Goal: Transaction & Acquisition: Purchase product/service

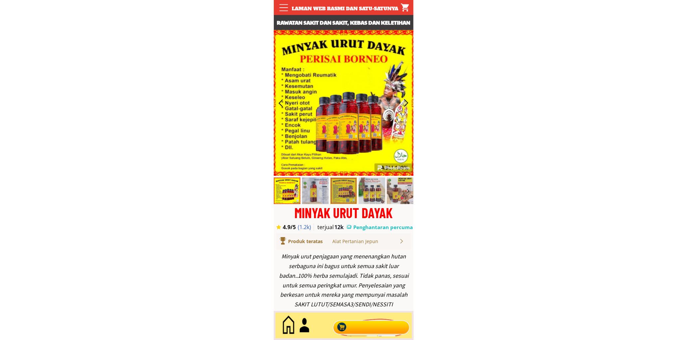
click at [357, 336] on div at bounding box center [371, 326] width 81 height 22
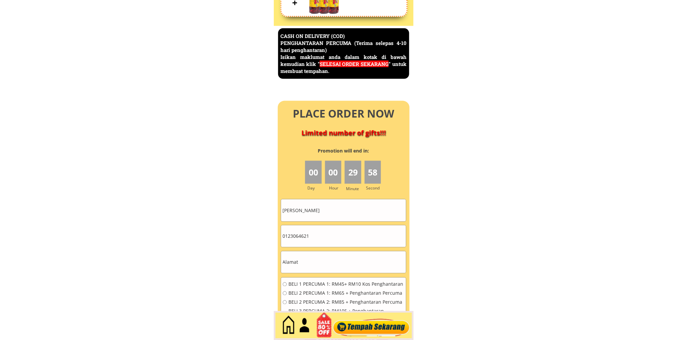
scroll to position [2888, 0]
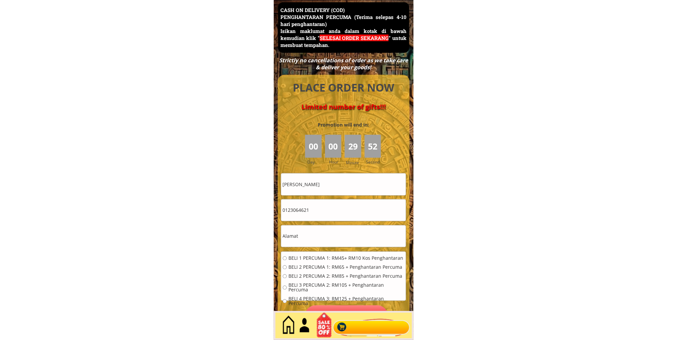
click at [331, 184] on input "[PERSON_NAME]" at bounding box center [343, 184] width 125 height 22
click at [331, 184] on input "Kadir Bin Ramat" at bounding box center [343, 184] width 125 height 22
paste input "[PERSON_NAME]"
type input "[PERSON_NAME]"
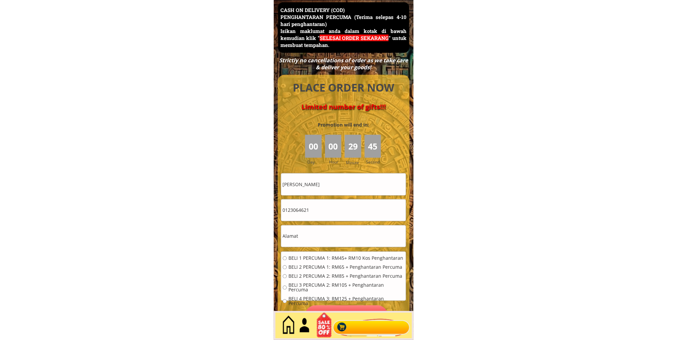
click at [328, 232] on input "text" at bounding box center [343, 236] width 125 height 22
paste input "Nor.902.Prsn.Chandan 2/3 Tmn.Chandan Putri"
type input "Nor.902.Prsn.Chandan 2/3 Tmn.Chandan Putri"
click at [332, 212] on input "0123064621" at bounding box center [343, 210] width 125 height 22
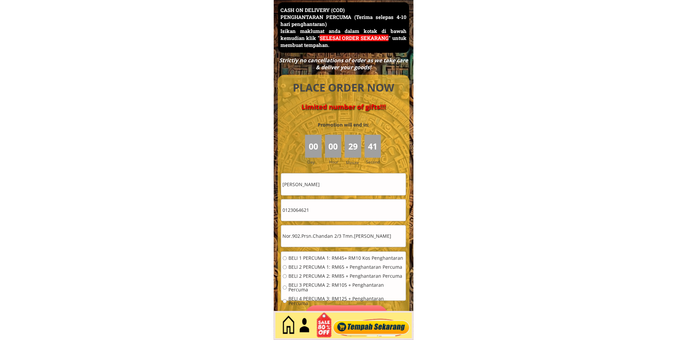
click at [332, 212] on input "0123064621" at bounding box center [343, 210] width 125 height 22
paste input "4157295"
type input "0124157295"
click at [294, 260] on span "BELI 1 PERCUMA 1: RM45+ RM10 Kos Penghantaran" at bounding box center [347, 258] width 116 height 5
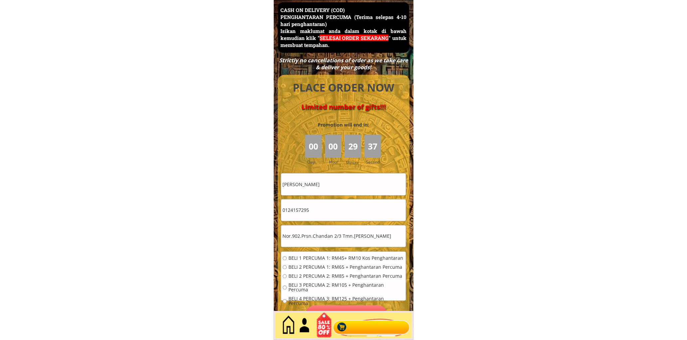
radio input "true"
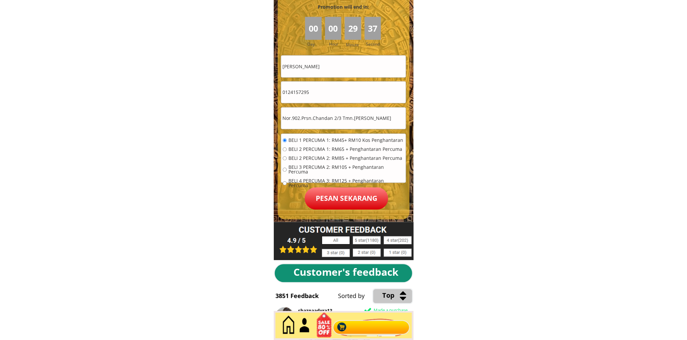
scroll to position [3011, 0]
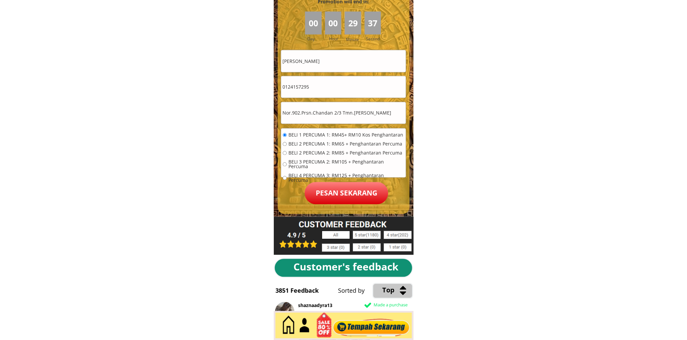
click at [361, 203] on p "Pesan sekarang" at bounding box center [347, 193] width 84 height 22
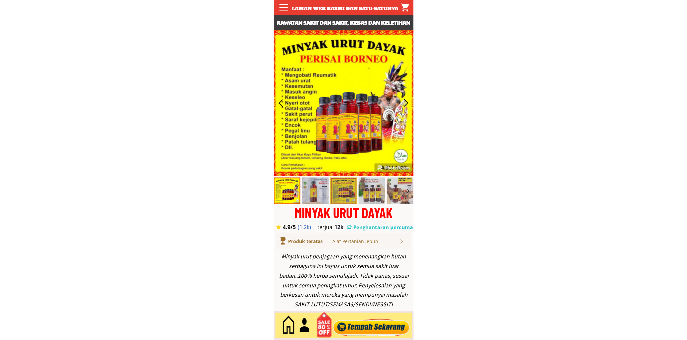
click at [366, 324] on div at bounding box center [371, 326] width 81 height 22
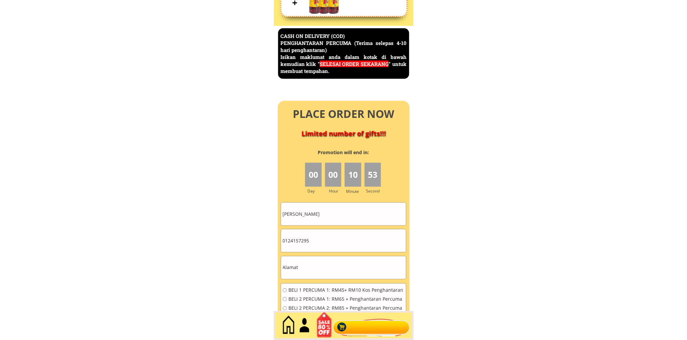
scroll to position [2888, 0]
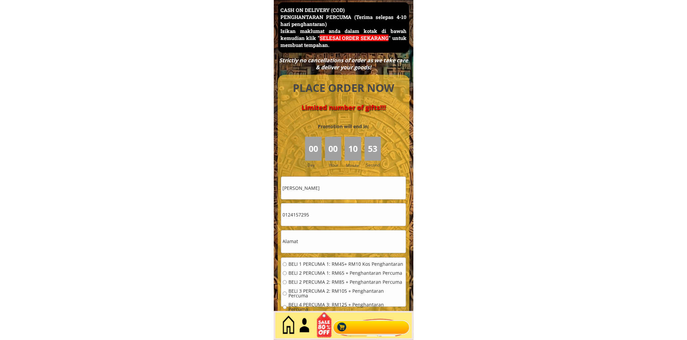
click at [360, 186] on input "[PERSON_NAME]" at bounding box center [343, 188] width 125 height 23
type input "[PERSON_NAME]"
click at [319, 214] on input "0124157295" at bounding box center [343, 214] width 125 height 23
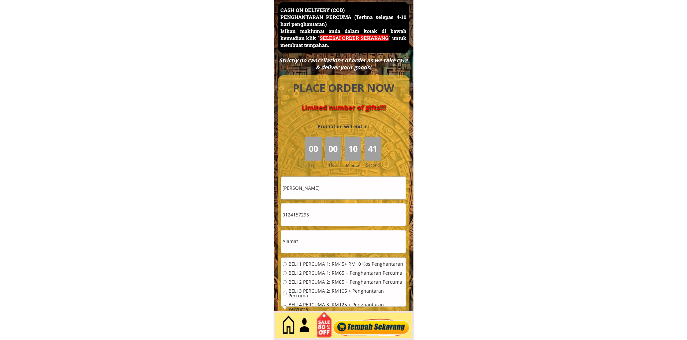
click at [319, 213] on input "0124157295" at bounding box center [343, 214] width 125 height 23
type input "0179488635"
click at [340, 251] on input "text" at bounding box center [343, 241] width 125 height 23
click at [337, 245] on input "text" at bounding box center [343, 241] width 125 height 23
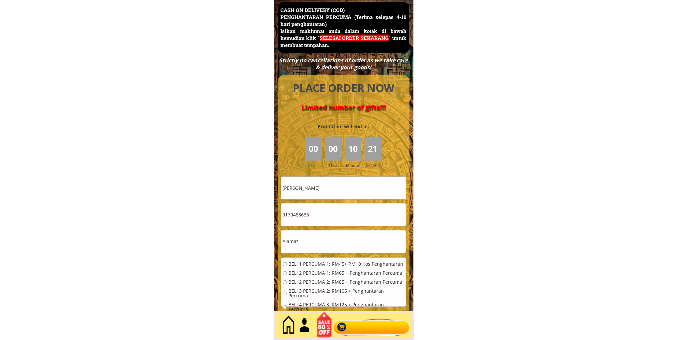
click at [337, 245] on input "text" at bounding box center [343, 241] width 125 height 23
paste input "Panji kota [GEOGRAPHIC_DATA]"
type input "Panji kota [GEOGRAPHIC_DATA]"
click at [326, 264] on span "BELI 1 PERCUMA 1: RM45+ RM10 Kos Penghantaran" at bounding box center [347, 264] width 116 height 5
radio input "true"
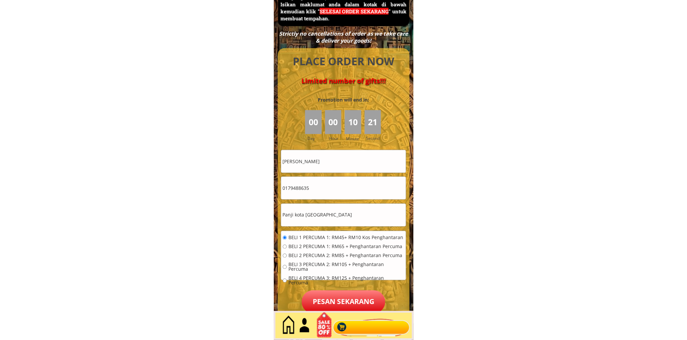
scroll to position [3011, 0]
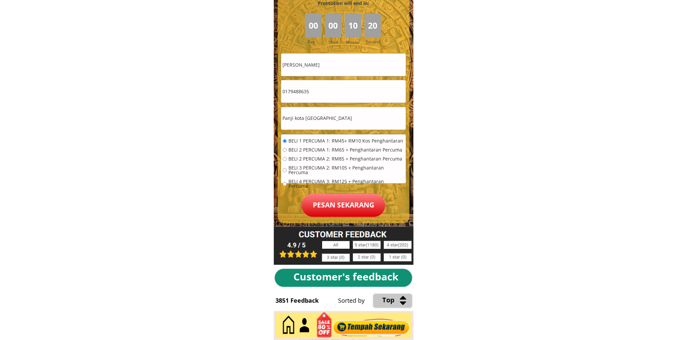
click at [361, 208] on p "Pesan sekarang" at bounding box center [344, 205] width 84 height 23
